Goal: Task Accomplishment & Management: Use online tool/utility

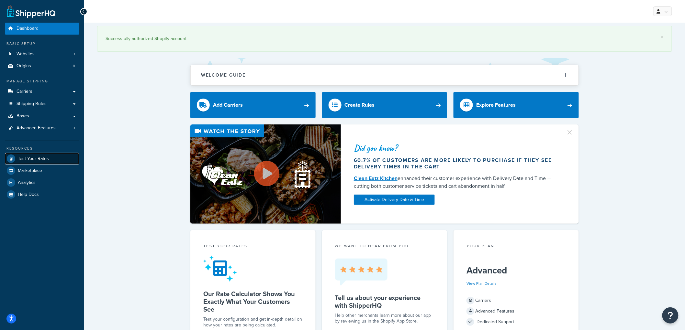
click at [45, 156] on span "Test Your Rates" at bounding box center [33, 159] width 31 height 6
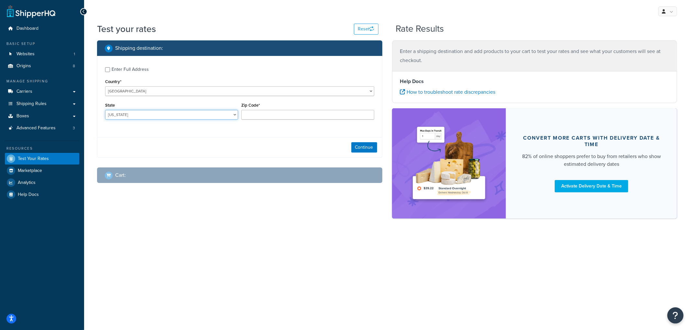
click at [212, 114] on select "Alabama Alaska American Samoa Arizona Arkansas Armed Forces Americas Armed Forc…" at bounding box center [171, 115] width 133 height 10
select select "NE"
click at [105, 110] on select "Alabama Alaska American Samoa Arizona Arkansas Armed Forces Americas Armed Forc…" at bounding box center [171, 115] width 133 height 10
click at [285, 116] on input "Zip Code*" at bounding box center [307, 115] width 133 height 10
type input "69331"
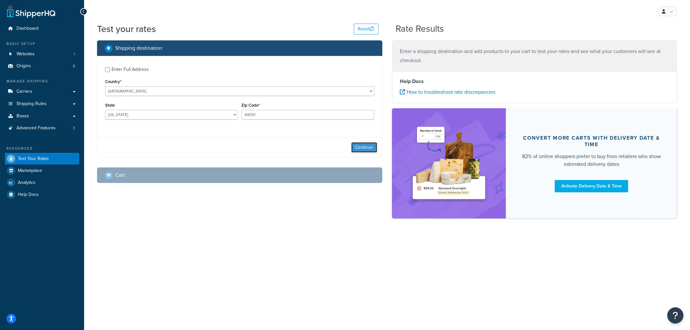
click at [359, 145] on button "Continue" at bounding box center [364, 147] width 26 height 10
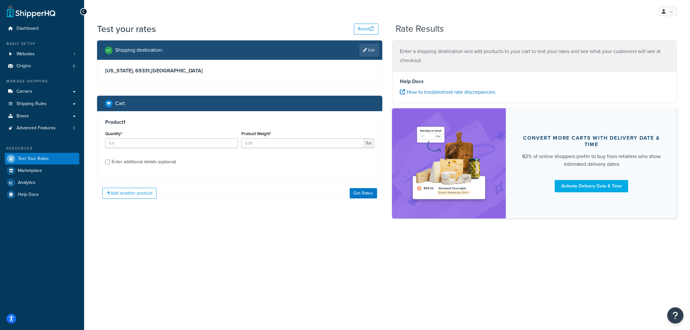
click at [122, 70] on div "Nebraska, 69331 , United States" at bounding box center [239, 73] width 285 height 26
click at [376, 49] on link "Edit" at bounding box center [369, 50] width 20 height 13
select select "NE"
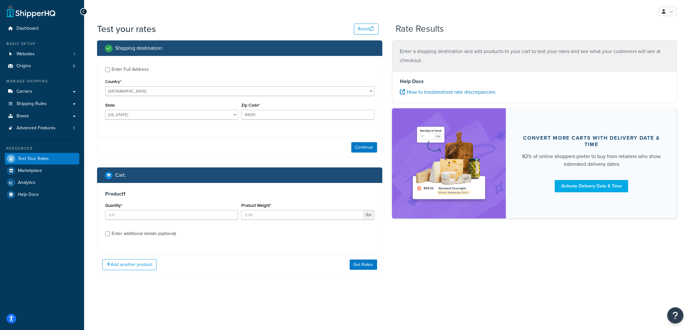
click at [121, 71] on div "Enter Full Address" at bounding box center [130, 69] width 37 height 9
click at [110, 71] on input "Enter Full Address" at bounding box center [107, 69] width 5 height 5
checkbox input "true"
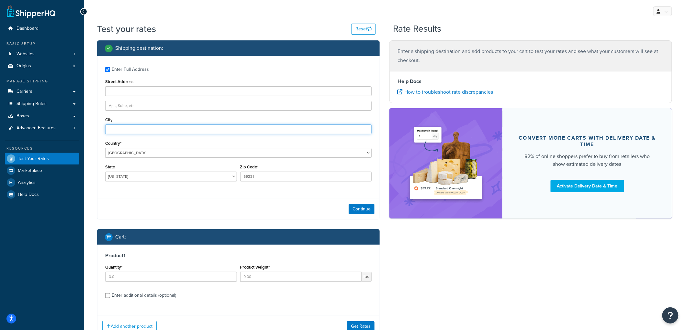
click at [119, 133] on input "City" at bounding box center [238, 130] width 266 height 10
type input "Angora"
click at [352, 211] on button "Continue" at bounding box center [361, 209] width 26 height 10
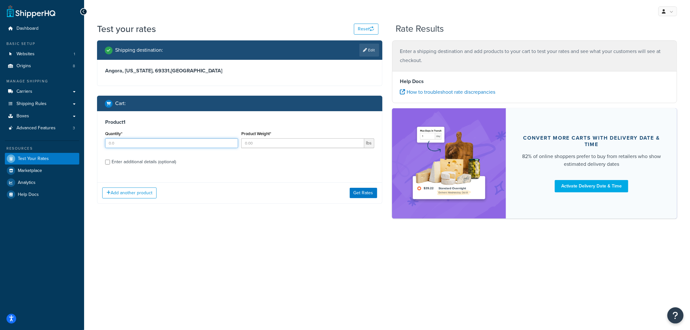
click at [206, 143] on input "Quantity*" at bounding box center [171, 143] width 133 height 10
type input "11"
click at [290, 145] on input "Product Weight*" at bounding box center [302, 143] width 123 height 10
type input "11"
click at [165, 159] on div "Enter additional details (optional)" at bounding box center [144, 162] width 64 height 9
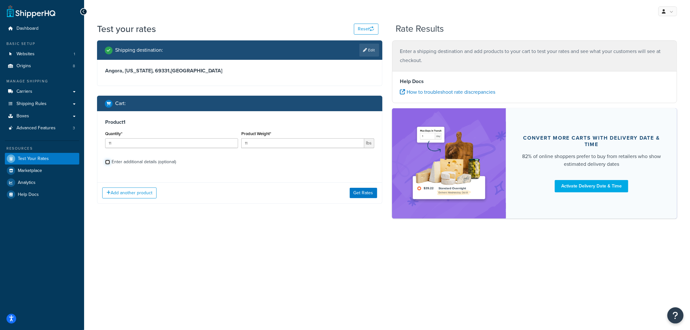
click at [110, 160] on input "Enter additional details (optional)" at bounding box center [107, 162] width 5 height 5
checkbox input "true"
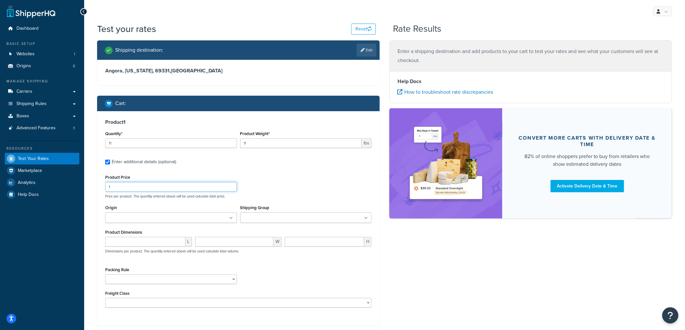
click at [136, 186] on input "1" at bounding box center [171, 187] width 132 height 10
type input "11"
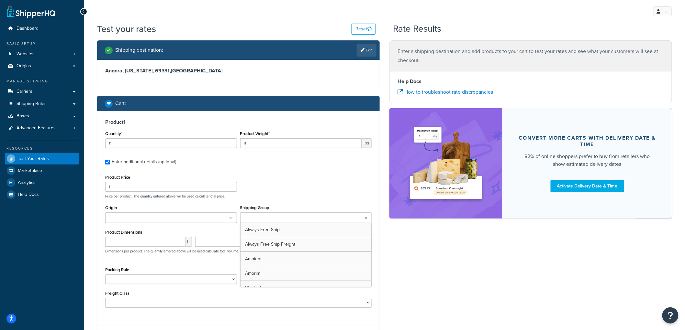
click at [261, 216] on input "Shipping Group" at bounding box center [270, 218] width 57 height 7
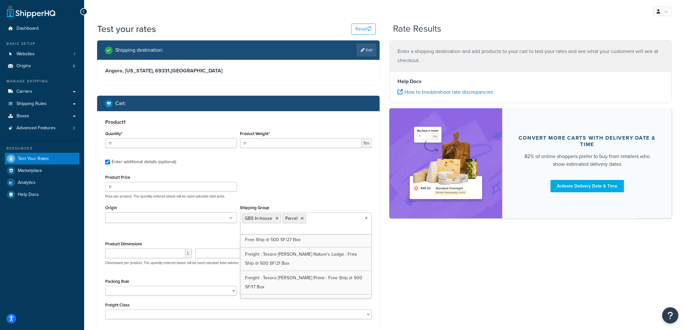
click at [292, 180] on div "Product Price 11 Price per product. The quantity entered above will be used cal…" at bounding box center [239, 186] width 270 height 26
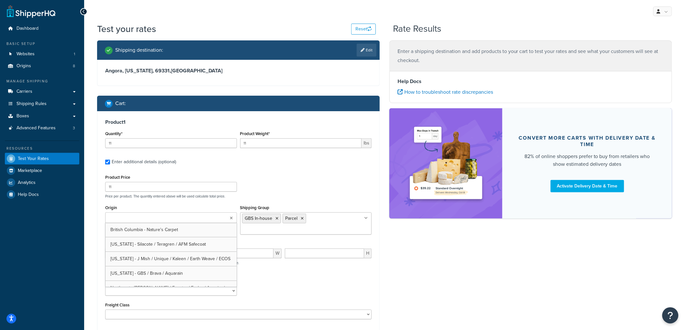
click at [216, 218] on ul at bounding box center [171, 218] width 132 height 11
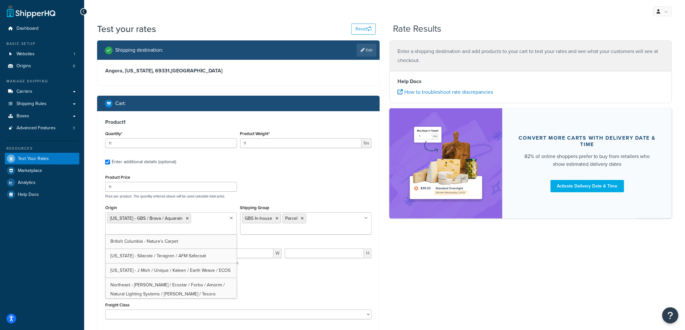
click at [282, 173] on div "Product 1 Quantity* 11 Product Weight* 11 lbs Enter additional details (optiona…" at bounding box center [238, 219] width 282 height 217
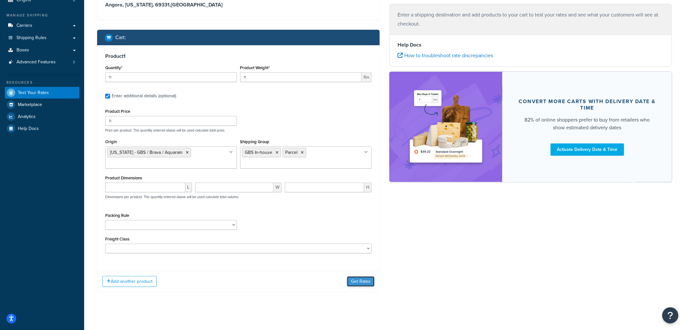
click at [361, 279] on button "Get Rates" at bounding box center [361, 282] width 28 height 10
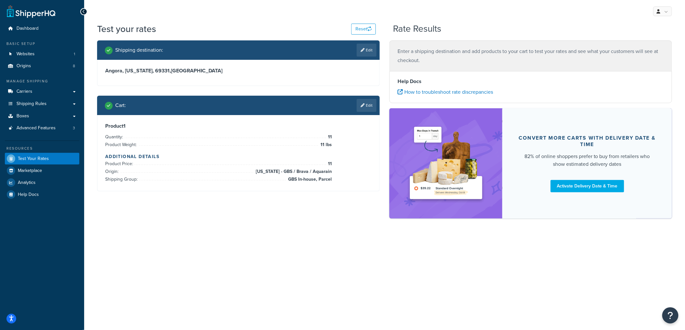
scroll to position [0, 0]
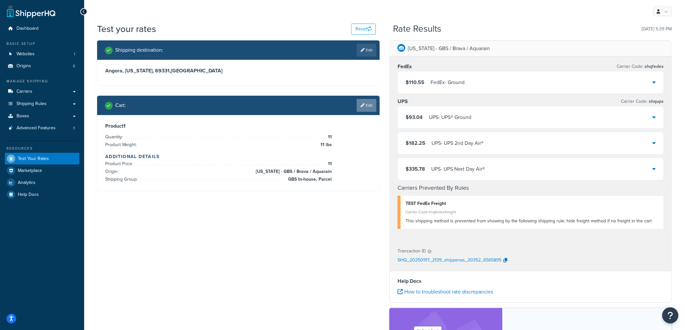
click at [367, 107] on link "Edit" at bounding box center [367, 105] width 20 height 13
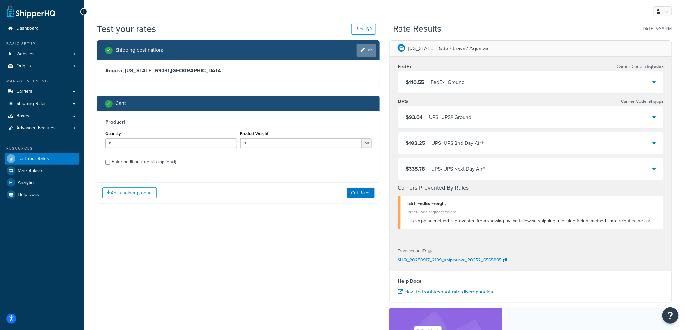
click at [371, 52] on link "Edit" at bounding box center [367, 50] width 20 height 13
select select "NE"
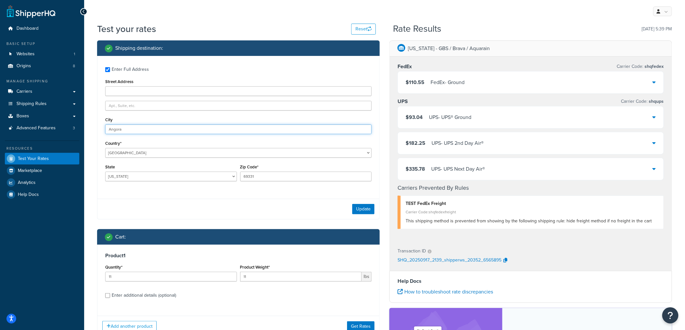
click at [124, 133] on input "Angora" at bounding box center [238, 130] width 266 height 10
type input "Iowa City"
click at [135, 175] on select "Alabama Alaska American Samoa Arizona Arkansas Armed Forces Americas Armed Forc…" at bounding box center [171, 177] width 132 height 10
click at [105, 172] on select "Alabama Alaska American Samoa Arizona Arkansas Armed Forces Americas Armed Forc…" at bounding box center [171, 177] width 132 height 10
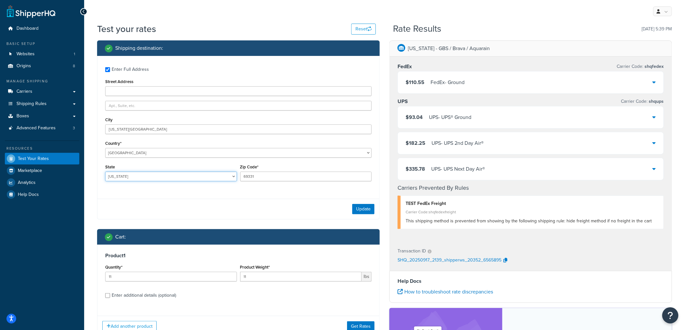
select select "IA"
type input "52556"
click at [356, 213] on button "Update" at bounding box center [363, 209] width 22 height 10
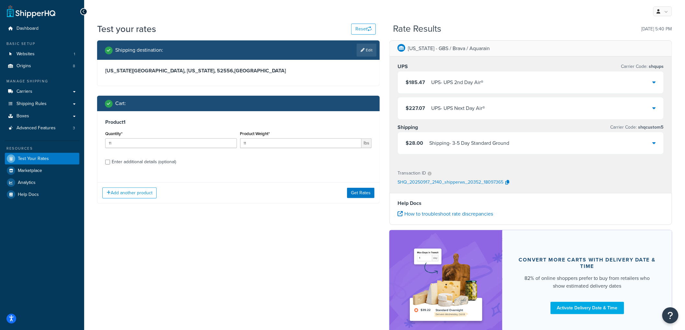
click at [121, 160] on div "Enter additional details (optional)" at bounding box center [144, 162] width 64 height 9
click at [110, 160] on input "Enter additional details (optional)" at bounding box center [107, 162] width 5 height 5
checkbox input "true"
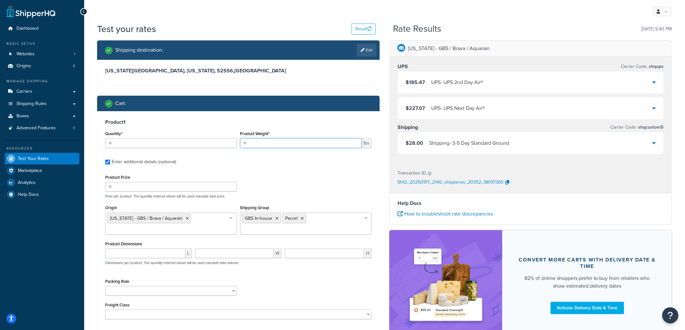
click at [270, 145] on input "11" at bounding box center [301, 143] width 122 height 10
type input "1"
click at [295, 109] on div "Cart :" at bounding box center [238, 104] width 282 height 16
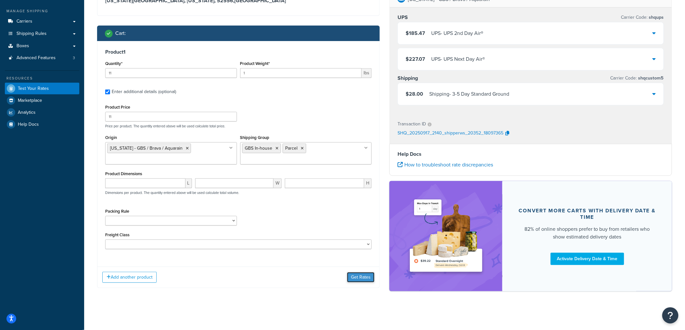
click at [363, 279] on button "Get Rates" at bounding box center [361, 277] width 28 height 10
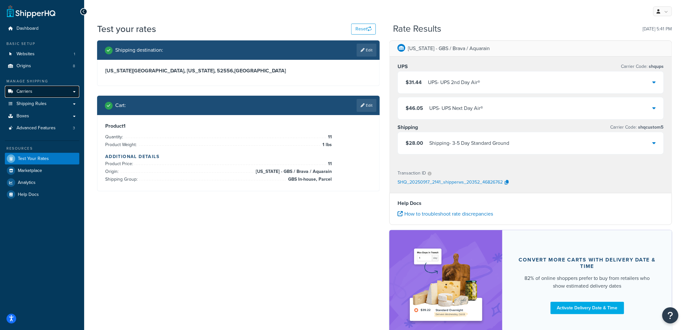
click at [32, 95] on link "Carriers" at bounding box center [42, 92] width 74 height 12
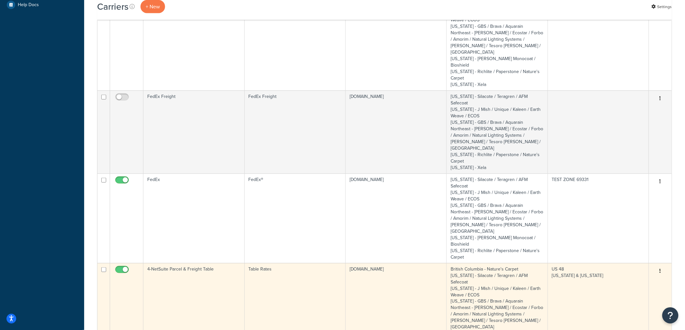
click at [209, 263] on td "4-NetSuite Parcel & Freight Table" at bounding box center [193, 314] width 101 height 103
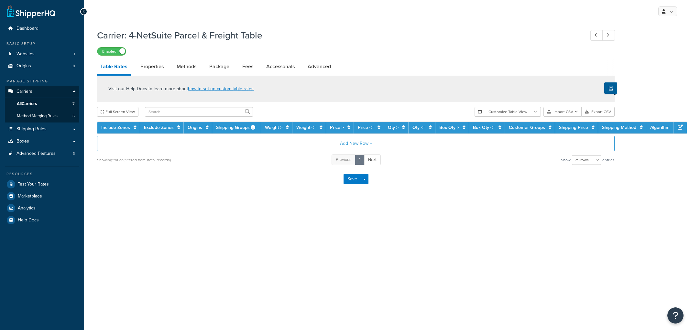
select select "25"
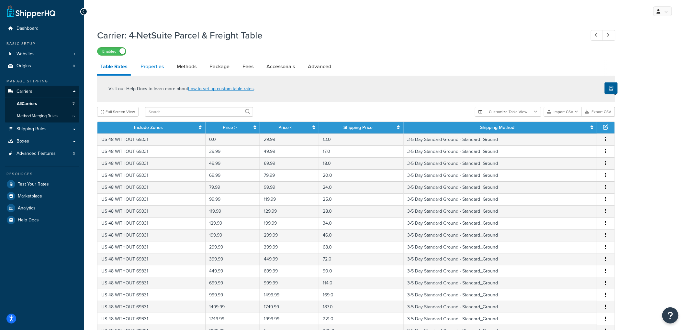
click at [144, 70] on link "Properties" at bounding box center [152, 67] width 30 height 16
select select "HIGHEST"
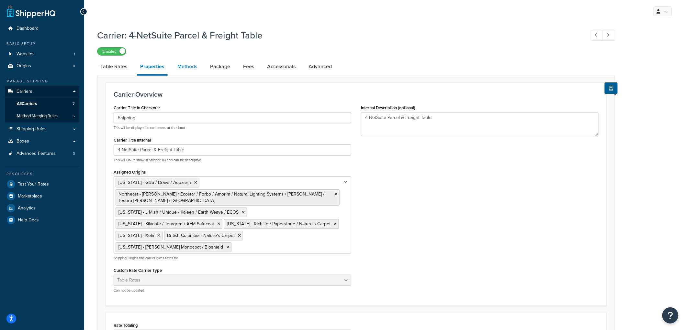
click at [187, 65] on link "Methods" at bounding box center [187, 67] width 26 height 16
select select "25"
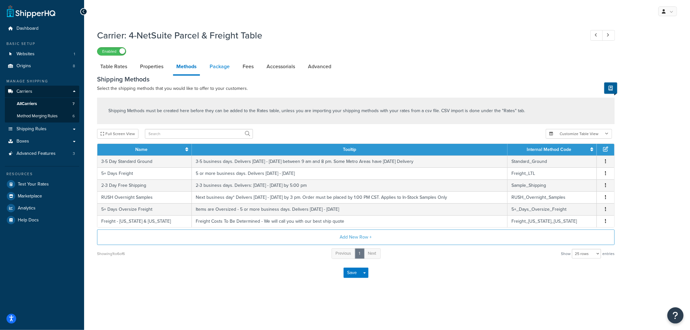
click at [223, 68] on link "Package" at bounding box center [219, 67] width 27 height 16
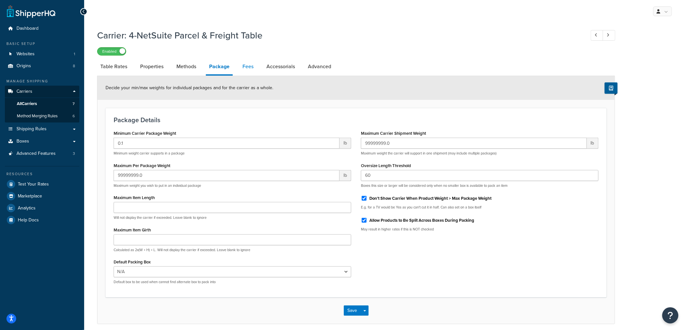
click at [250, 66] on link "Fees" at bounding box center [247, 67] width 17 height 16
select select "AFTER"
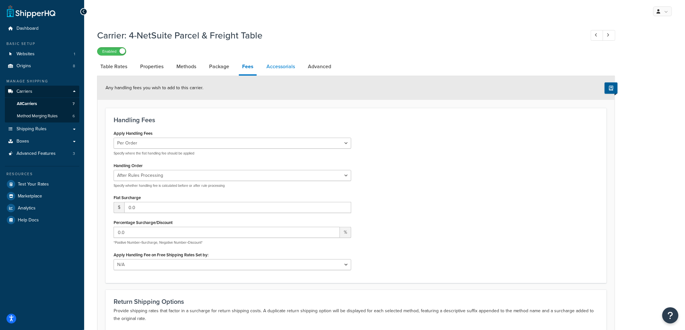
click at [277, 72] on link "Accessorials" at bounding box center [280, 67] width 35 height 16
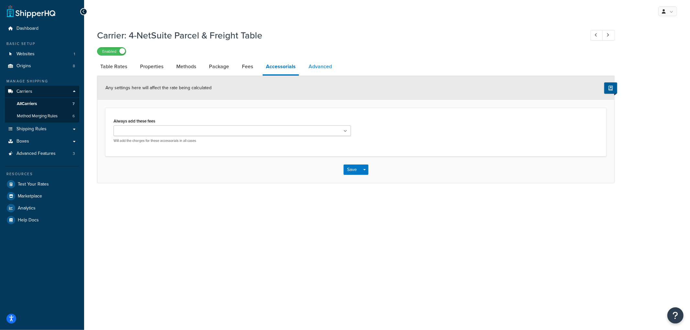
click at [325, 69] on link "Advanced" at bounding box center [320, 67] width 30 height 16
select select "false"
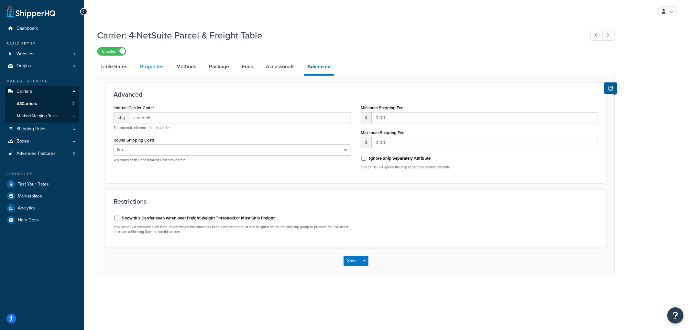
click at [147, 67] on link "Properties" at bounding box center [152, 67] width 30 height 16
select select "HIGHEST"
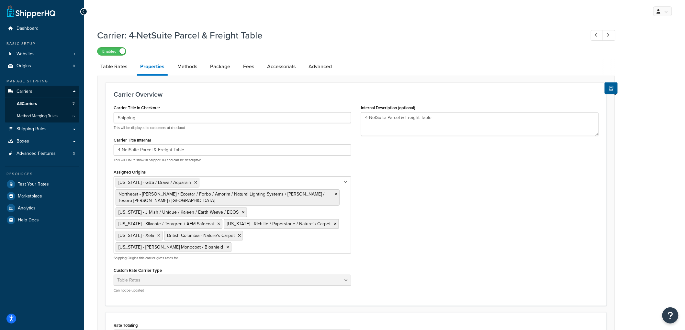
click at [264, 127] on p "This will be displayed to customers at checkout" at bounding box center [233, 128] width 238 height 5
click at [112, 66] on link "Table Rates" at bounding box center [113, 67] width 33 height 16
select select "25"
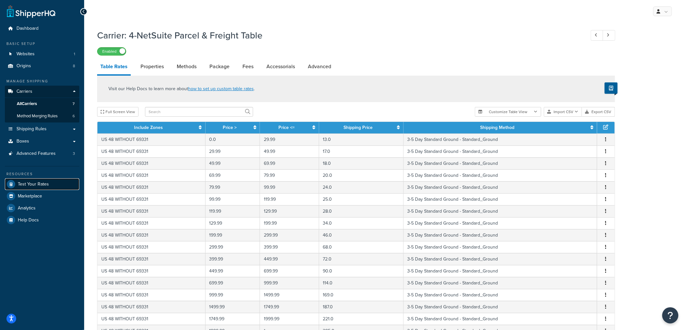
click at [40, 182] on span "Test Your Rates" at bounding box center [33, 185] width 31 height 6
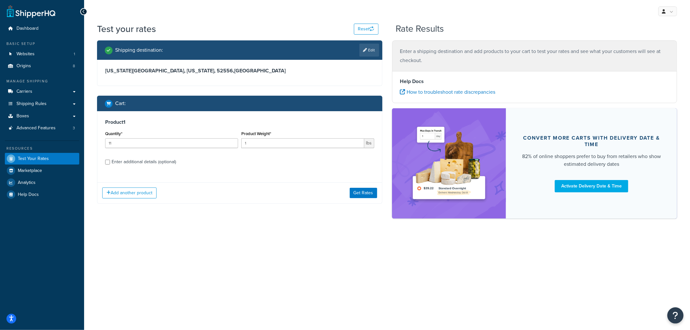
click at [145, 160] on div "Enter additional details (optional)" at bounding box center [144, 162] width 64 height 9
click at [110, 160] on input "Enter additional details (optional)" at bounding box center [107, 162] width 5 height 5
checkbox input "true"
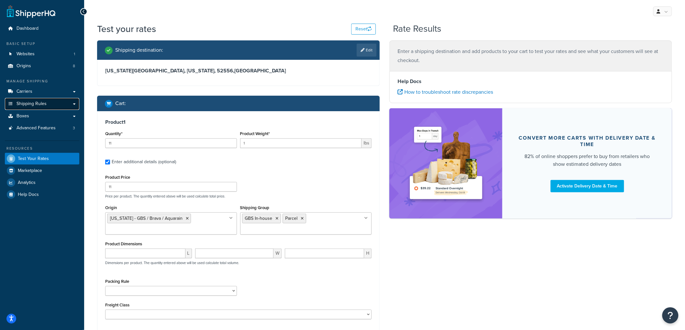
click at [29, 104] on span "Shipping Rules" at bounding box center [32, 104] width 30 height 6
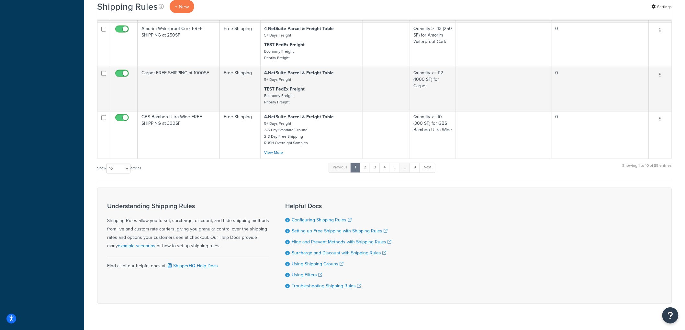
scroll to position [418, 0]
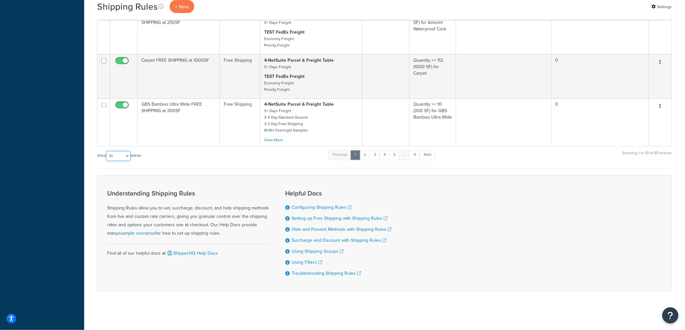
click at [117, 152] on select "10 15 25 50 100 1000" at bounding box center [118, 156] width 24 height 10
select select "100"
click at [107, 151] on select "10 15 25 50 100 1000" at bounding box center [118, 156] width 24 height 10
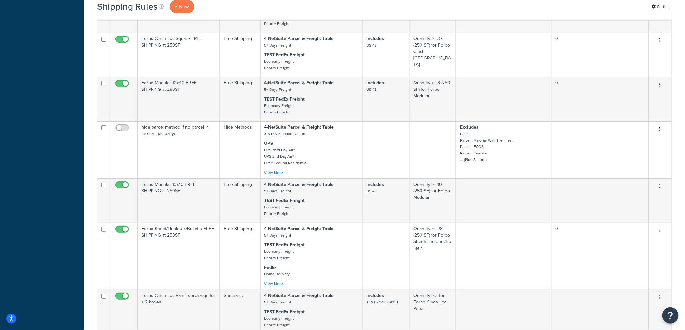
scroll to position [2432, 0]
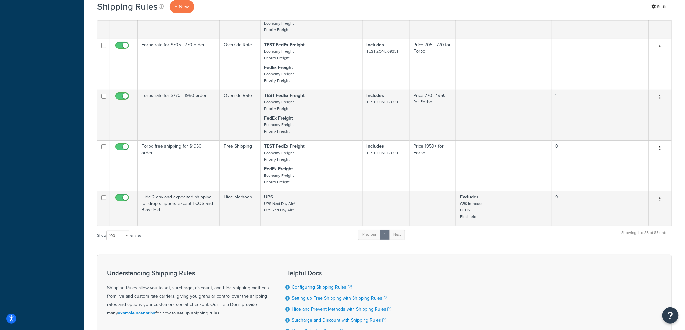
scroll to position [4156, 0]
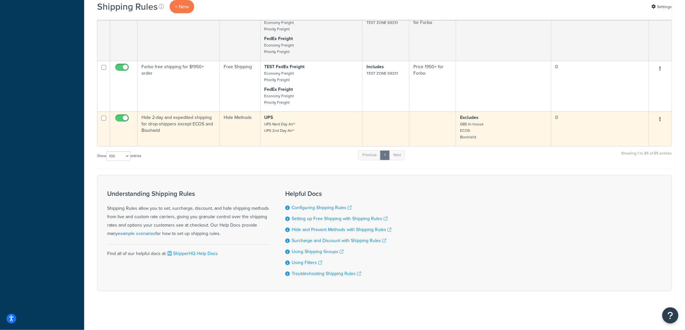
click at [120, 116] on input "checkbox" at bounding box center [123, 120] width 18 height 8
checkbox input "false"
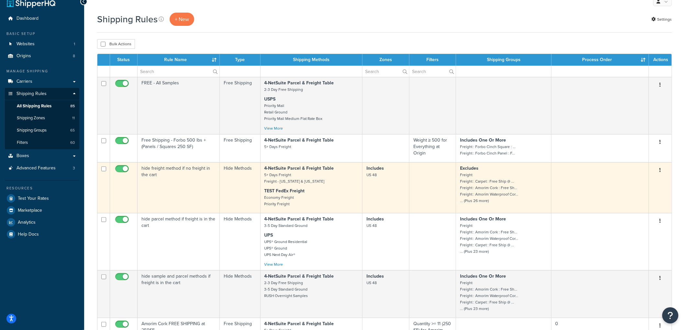
scroll to position [0, 0]
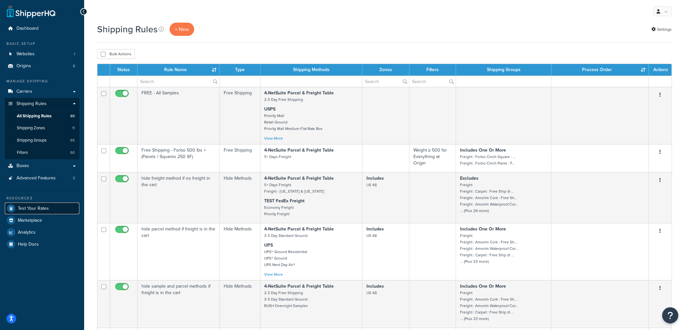
click at [38, 206] on span "Test Your Rates" at bounding box center [33, 209] width 31 height 6
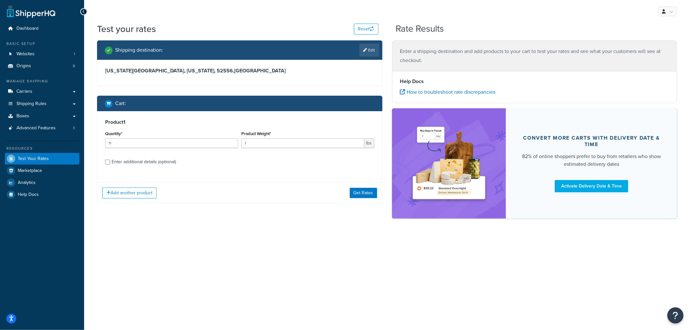
click at [163, 160] on div "Enter additional details (optional)" at bounding box center [144, 162] width 64 height 9
click at [110, 160] on input "Enter additional details (optional)" at bounding box center [107, 162] width 5 height 5
checkbox input "true"
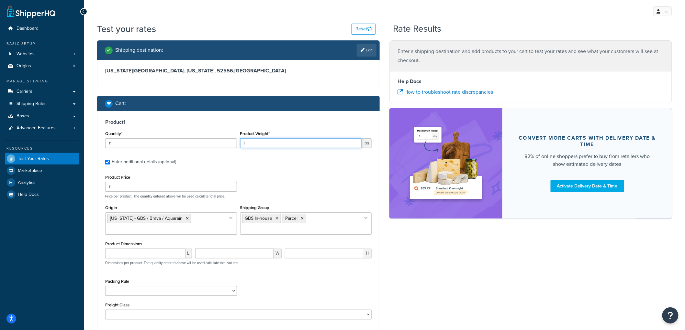
click at [259, 141] on input "1" at bounding box center [301, 143] width 122 height 10
type input "1.15"
drag, startPoint x: 159, startPoint y: 150, endPoint x: 160, endPoint y: 147, distance: 3.4
click at [159, 149] on div "Quantity* 11" at bounding box center [171, 141] width 135 height 24
drag, startPoint x: 157, startPoint y: 143, endPoint x: 88, endPoint y: 134, distance: 69.8
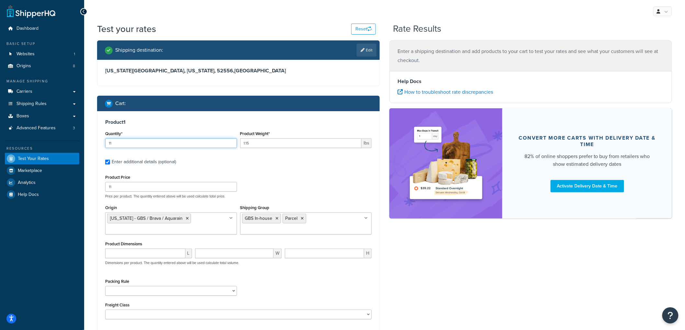
click at [88, 134] on div "Test your rates Reset Rate Results Shipping destination : Edit Iowa City, Iowa,…" at bounding box center [384, 204] width 601 height 362
type input "1"
click at [192, 122] on h3 "Product 1" at bounding box center [238, 122] width 266 height 6
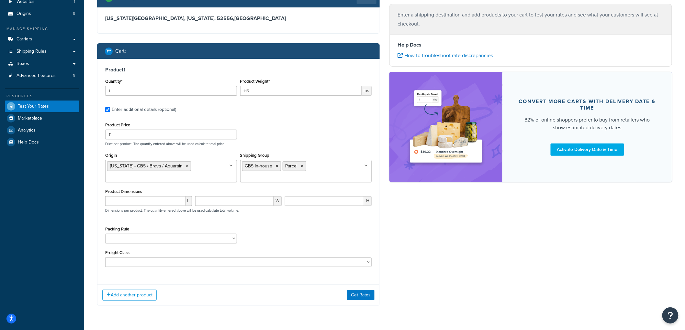
scroll to position [35, 0]
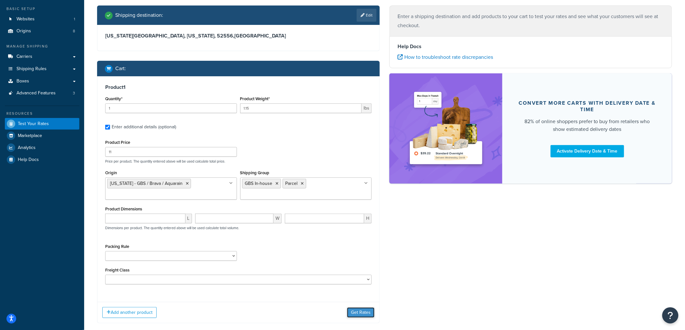
click at [364, 314] on button "Get Rates" at bounding box center [361, 313] width 28 height 10
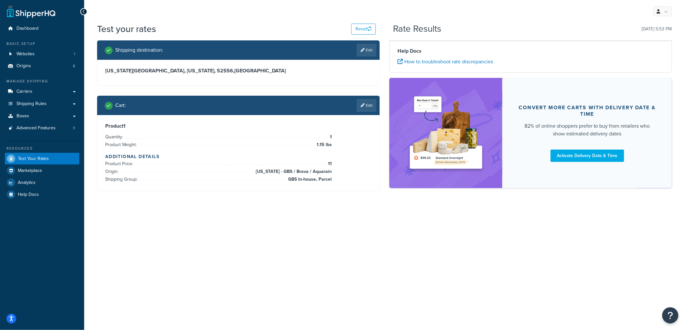
scroll to position [0, 0]
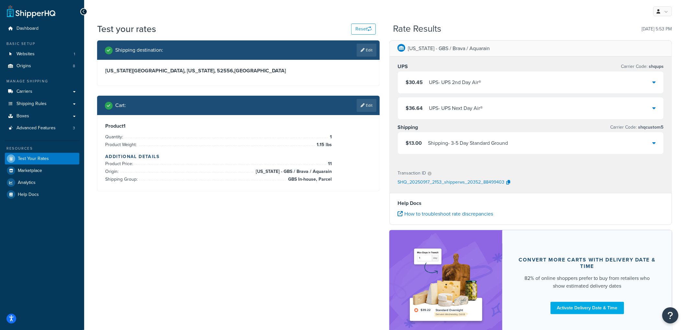
click at [438, 82] on div "UPS - UPS 2nd Day Air®" at bounding box center [455, 82] width 52 height 9
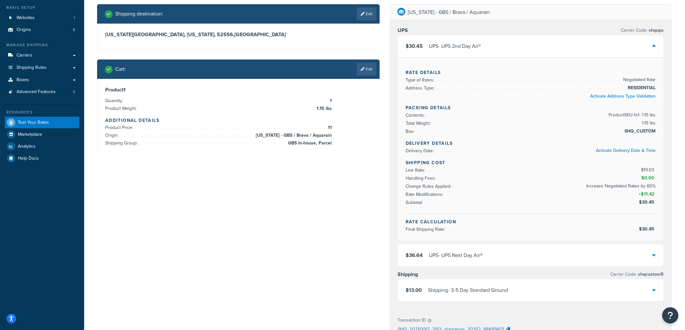
scroll to position [36, 0]
click at [468, 257] on div "UPS - UPS Next Day Air®" at bounding box center [456, 255] width 54 height 9
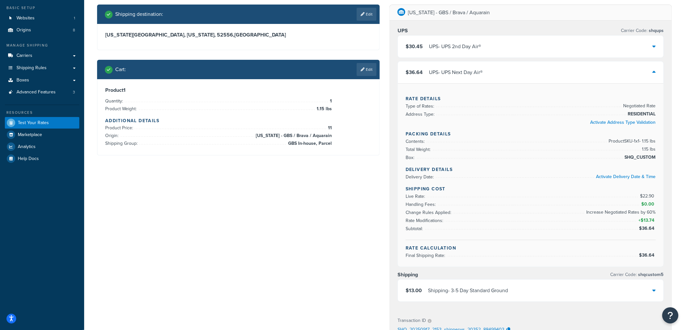
click at [322, 173] on div "Shipping destination : Edit Iowa City, Iowa, 52556 , United States Cart : Edit …" at bounding box center [384, 250] width 584 height 490
click at [365, 73] on link "Edit" at bounding box center [367, 69] width 20 height 13
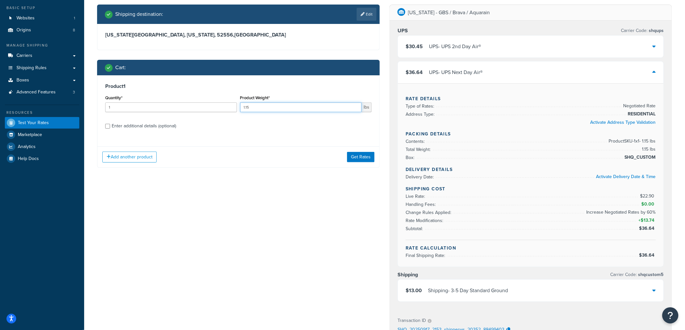
drag, startPoint x: 254, startPoint y: 111, endPoint x: 227, endPoint y: 110, distance: 27.2
click at [227, 110] on div "Quantity* 1 Product Weight* 1.15 lbs" at bounding box center [239, 106] width 270 height 24
type input "0.5"
click at [359, 155] on button "Get Rates" at bounding box center [361, 157] width 28 height 10
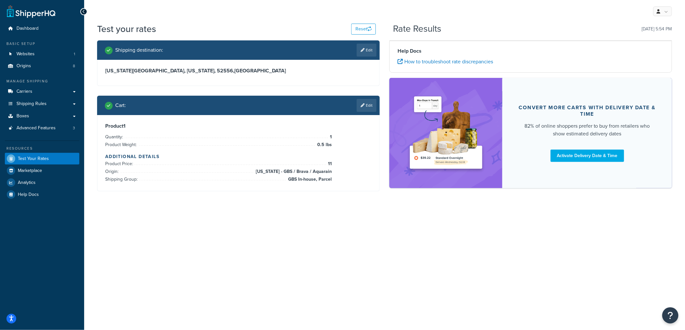
scroll to position [0, 0]
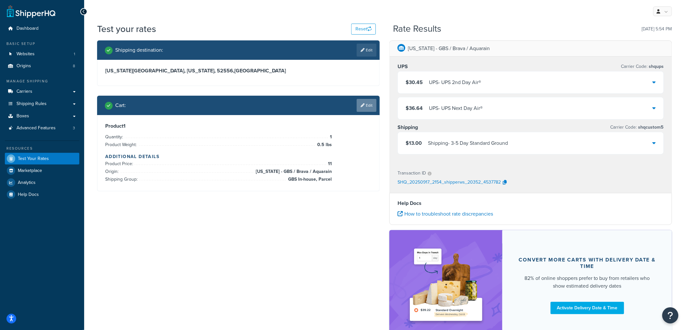
click at [362, 106] on icon at bounding box center [362, 106] width 4 height 4
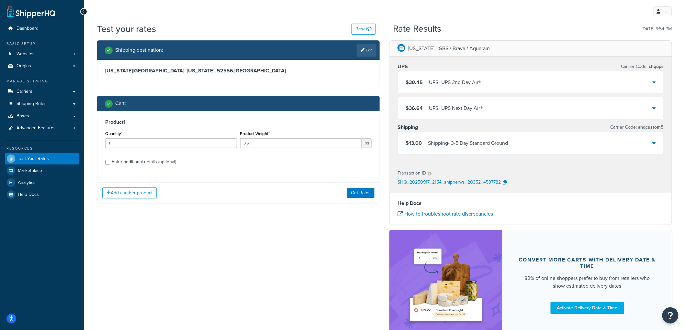
click at [151, 160] on div "Enter additional details (optional)" at bounding box center [144, 162] width 64 height 9
click at [110, 160] on input "Enter additional details (optional)" at bounding box center [107, 162] width 5 height 5
checkbox input "true"
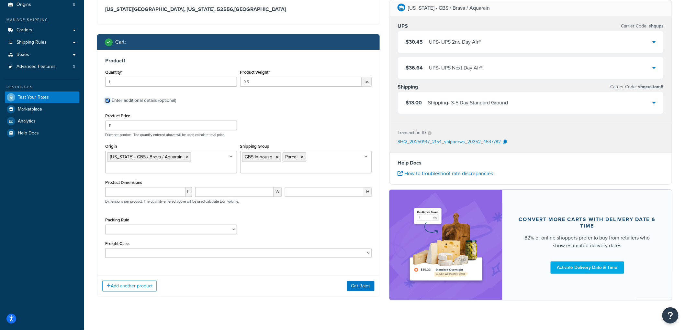
scroll to position [71, 0]
